Goal: Information Seeking & Learning: Learn about a topic

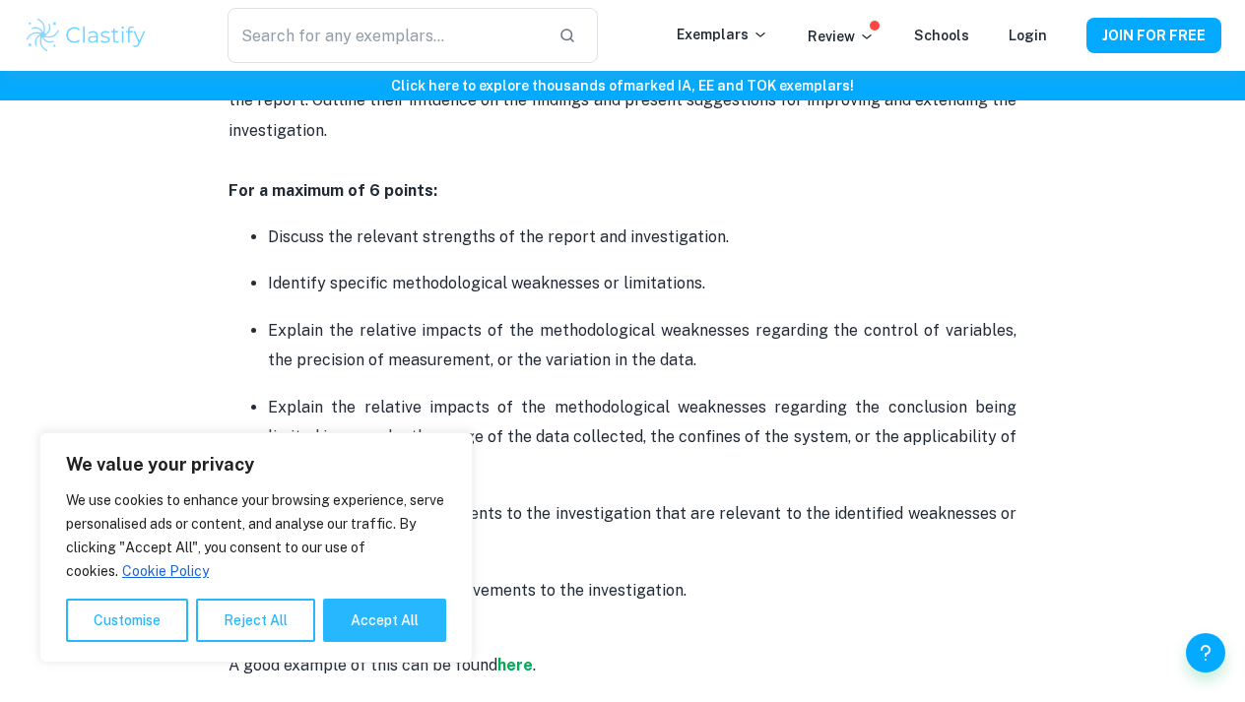
scroll to position [4294, 0]
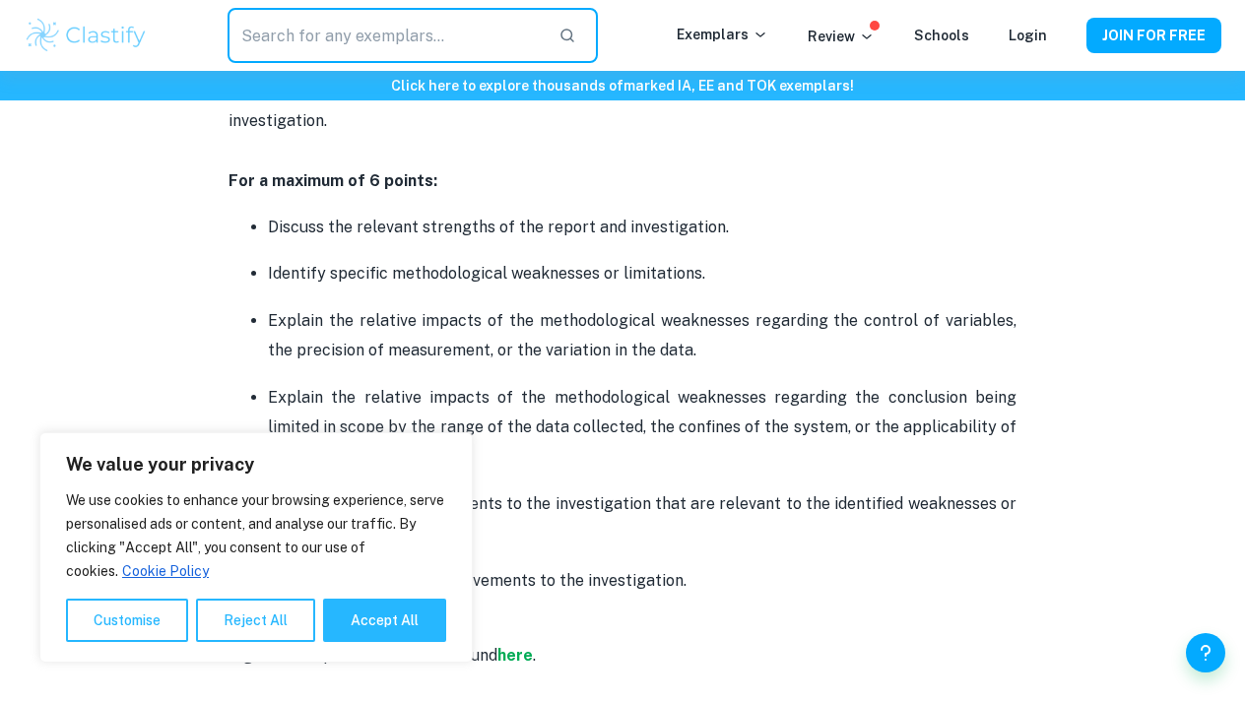
click at [340, 27] on input "text" at bounding box center [385, 35] width 314 height 55
type input "diffusion"
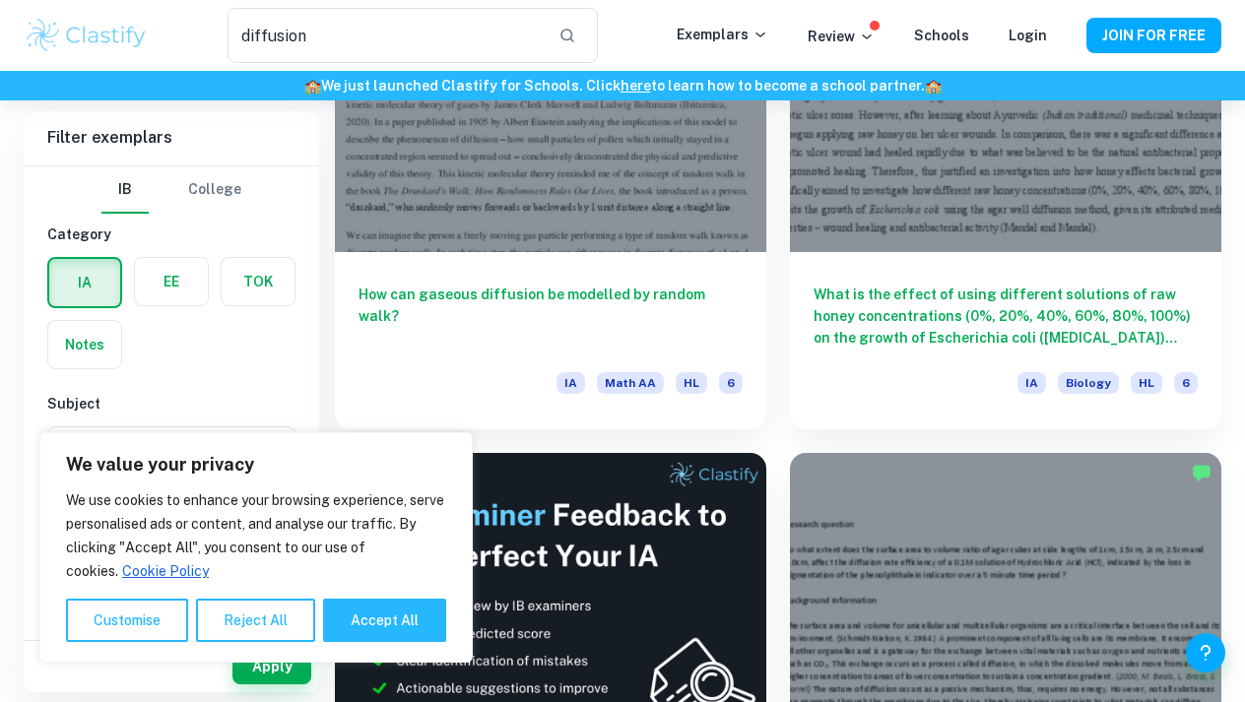
scroll to position [291, 0]
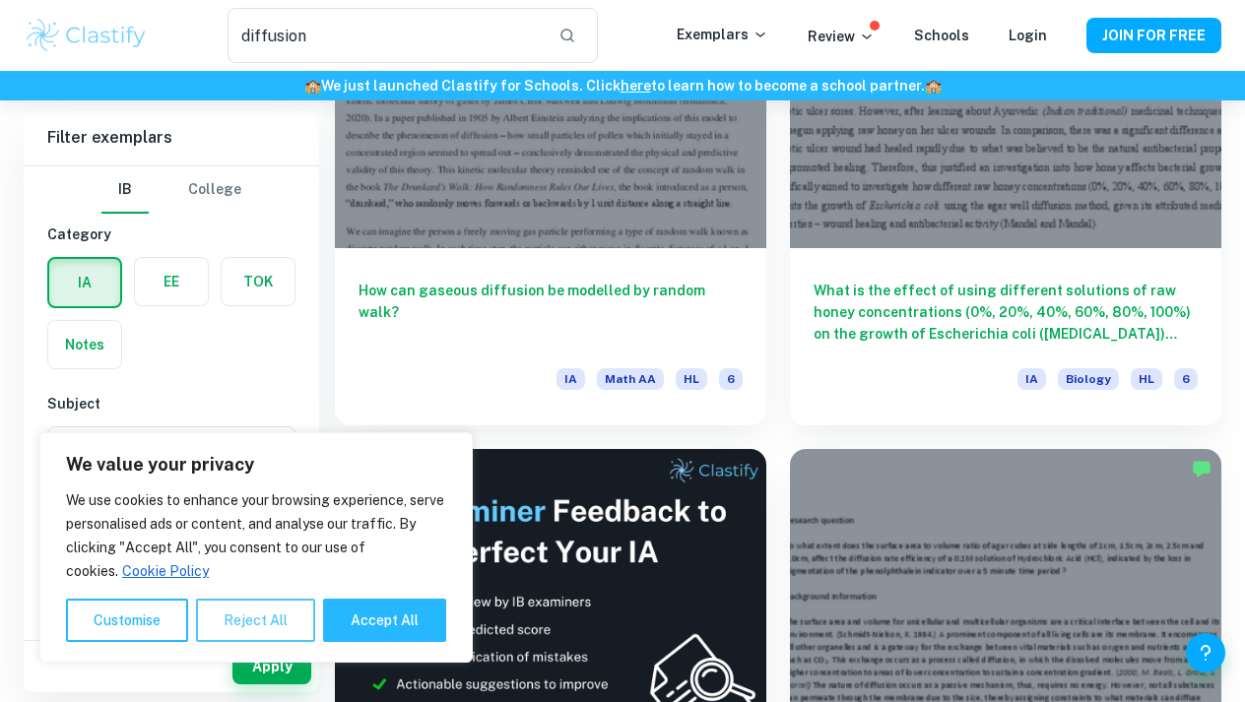
click at [253, 616] on button "Reject All" at bounding box center [255, 620] width 119 height 43
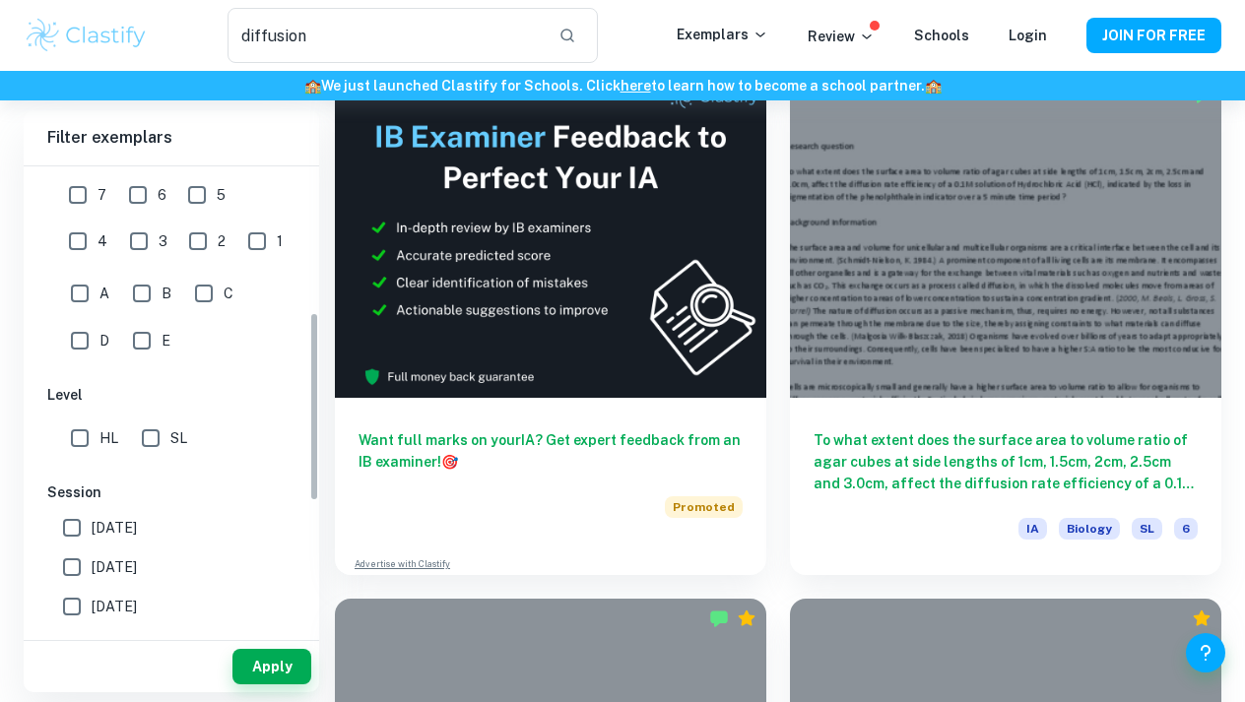
scroll to position [377, 0]
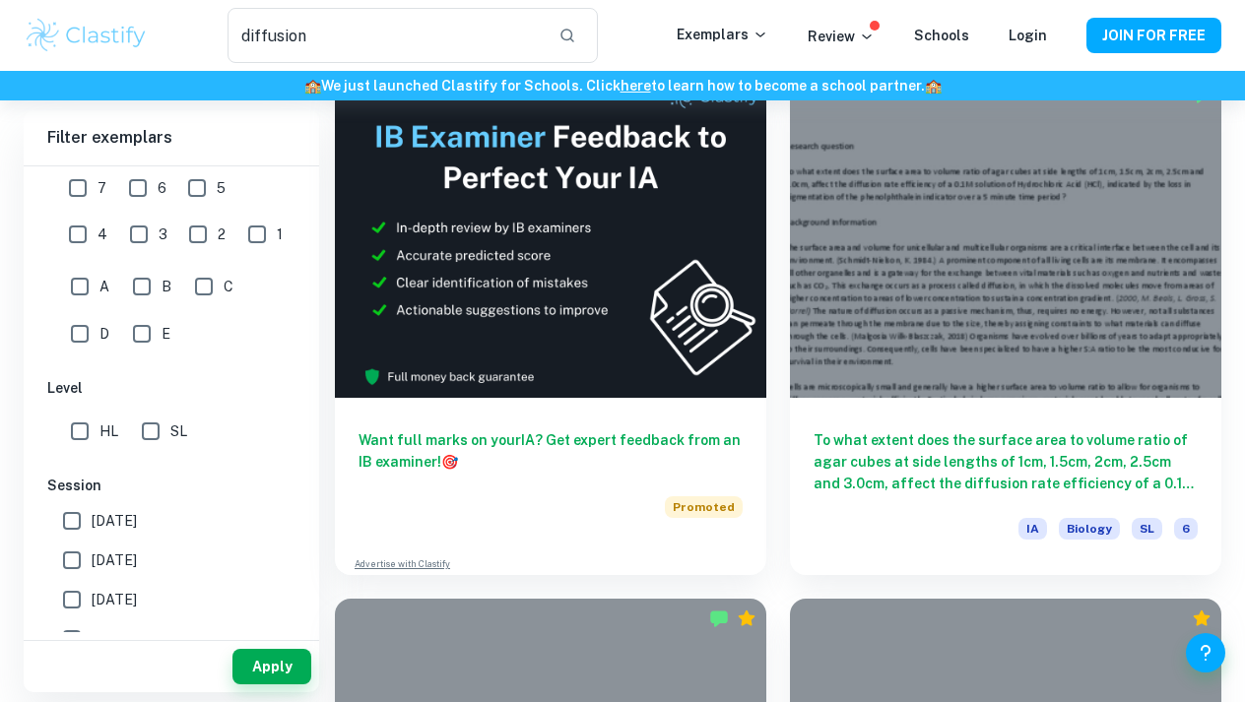
click at [90, 443] on input "HL" at bounding box center [79, 431] width 39 height 39
checkbox input "true"
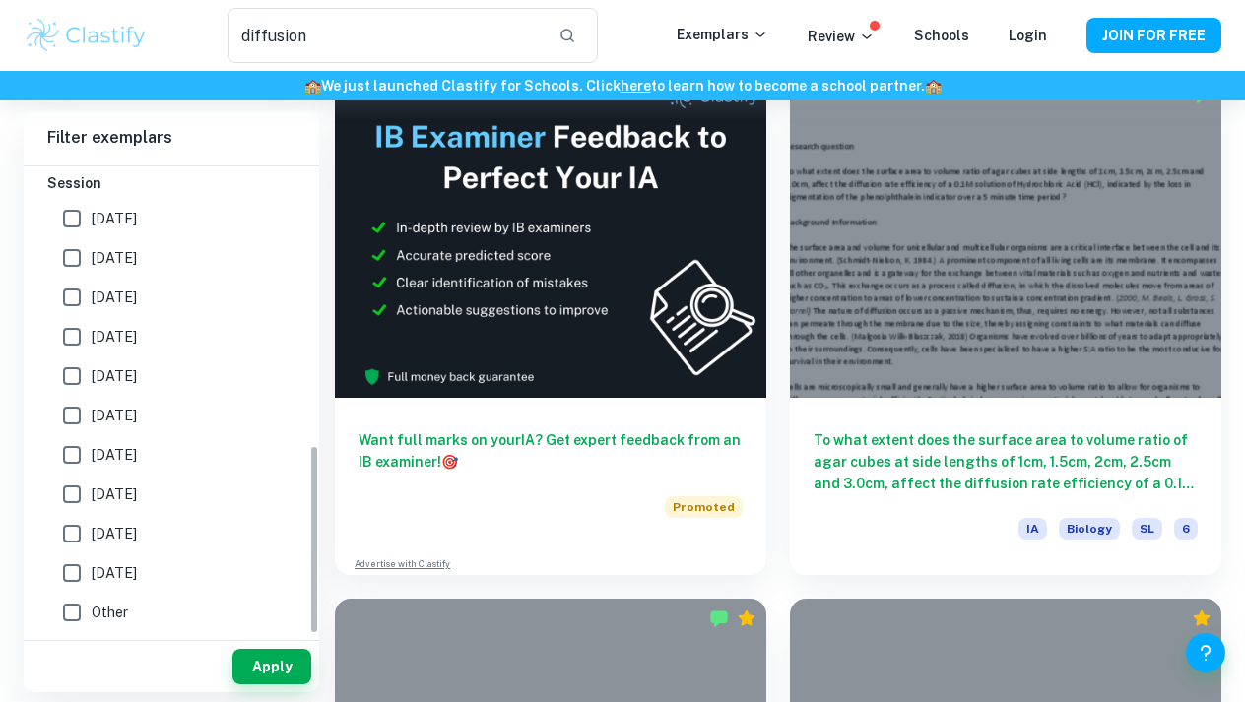
scroll to position [680, 0]
click at [271, 665] on button "Apply" at bounding box center [271, 666] width 79 height 35
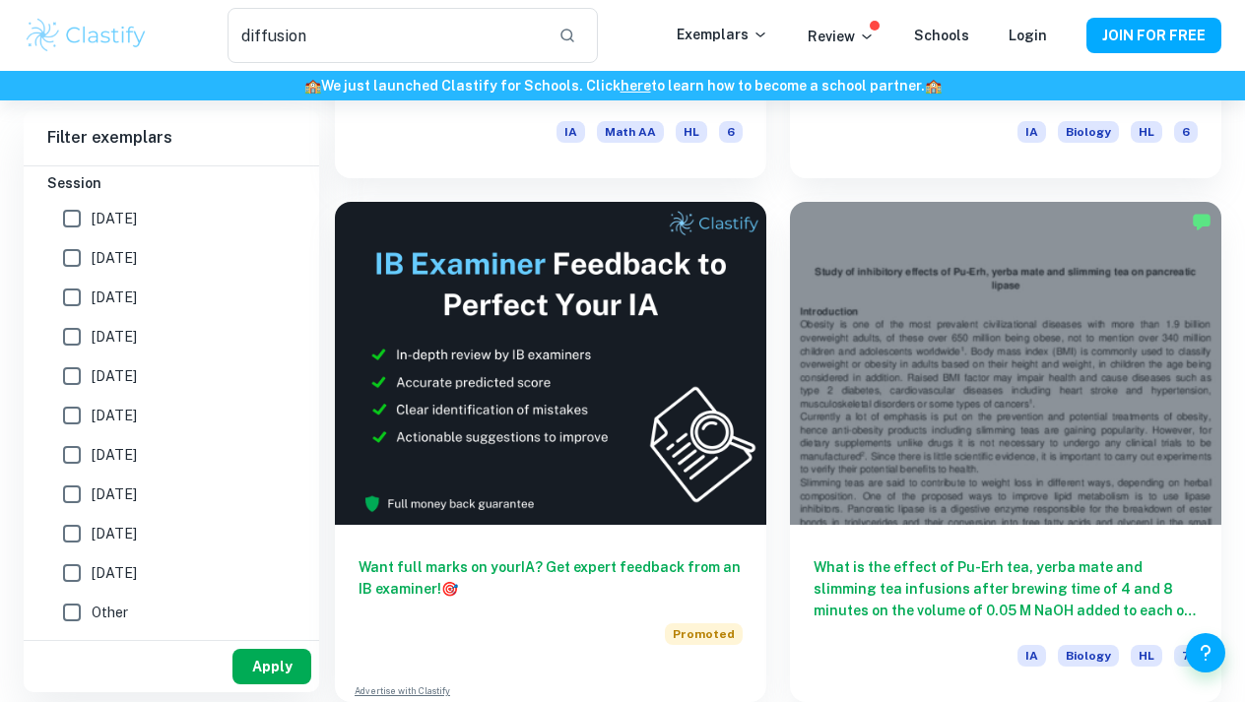
scroll to position [538, 0]
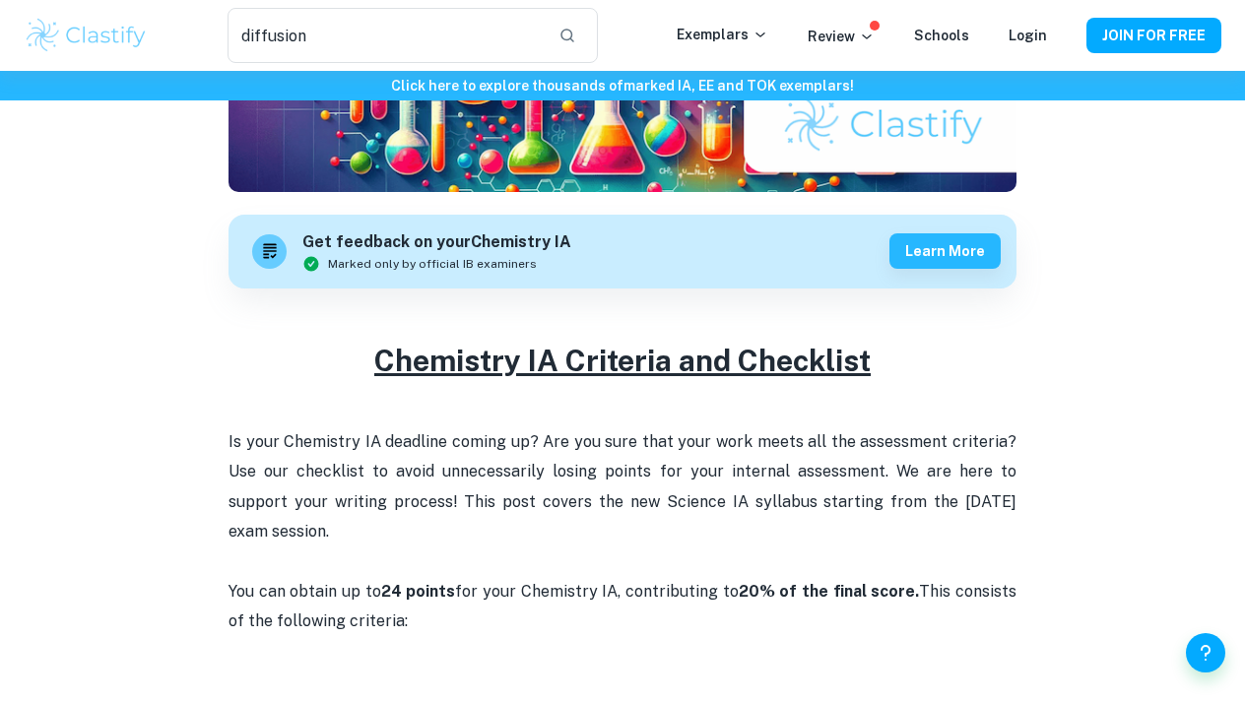
scroll to position [493, 0]
